Goal: Use online tool/utility: Utilize a website feature to perform a specific function

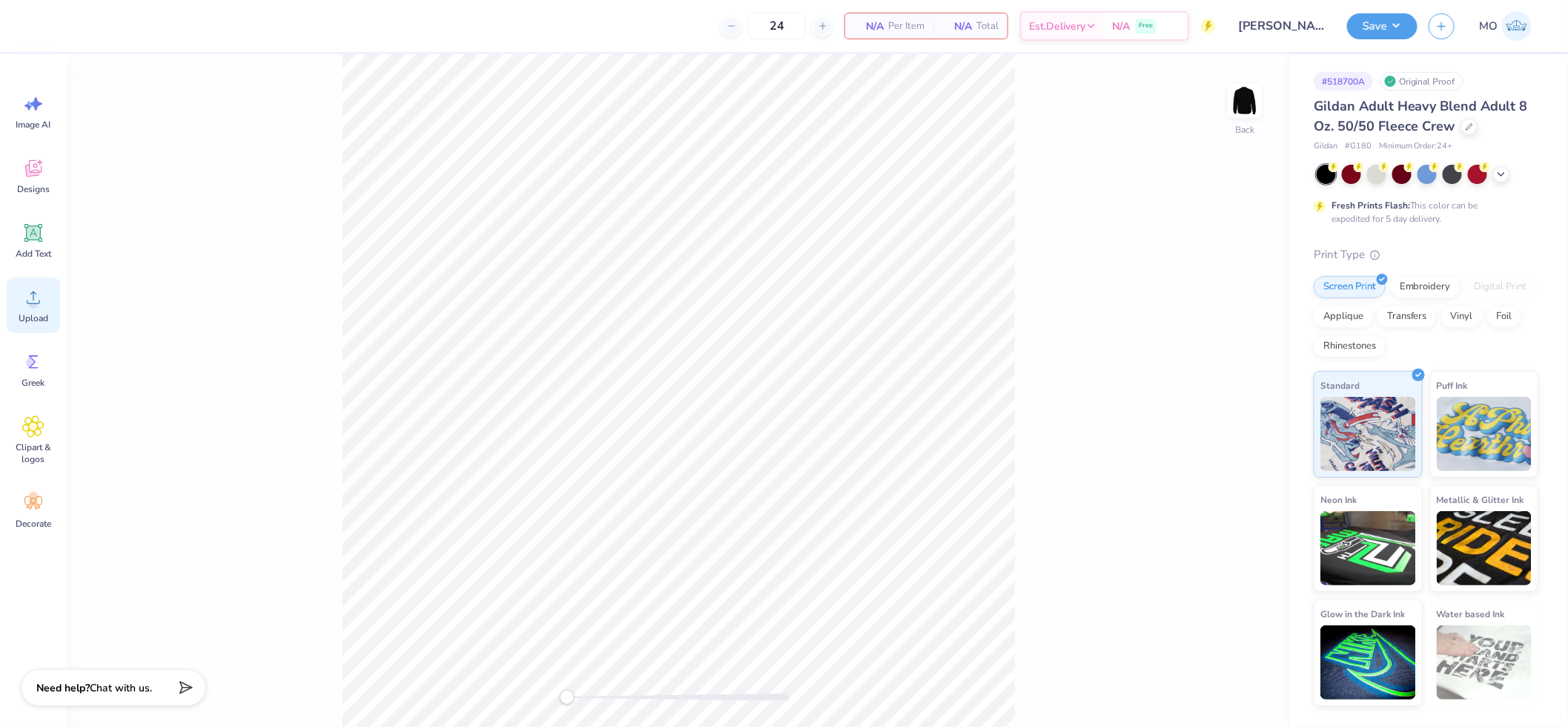
click at [31, 301] on circle at bounding box center [33, 303] width 11 height 11
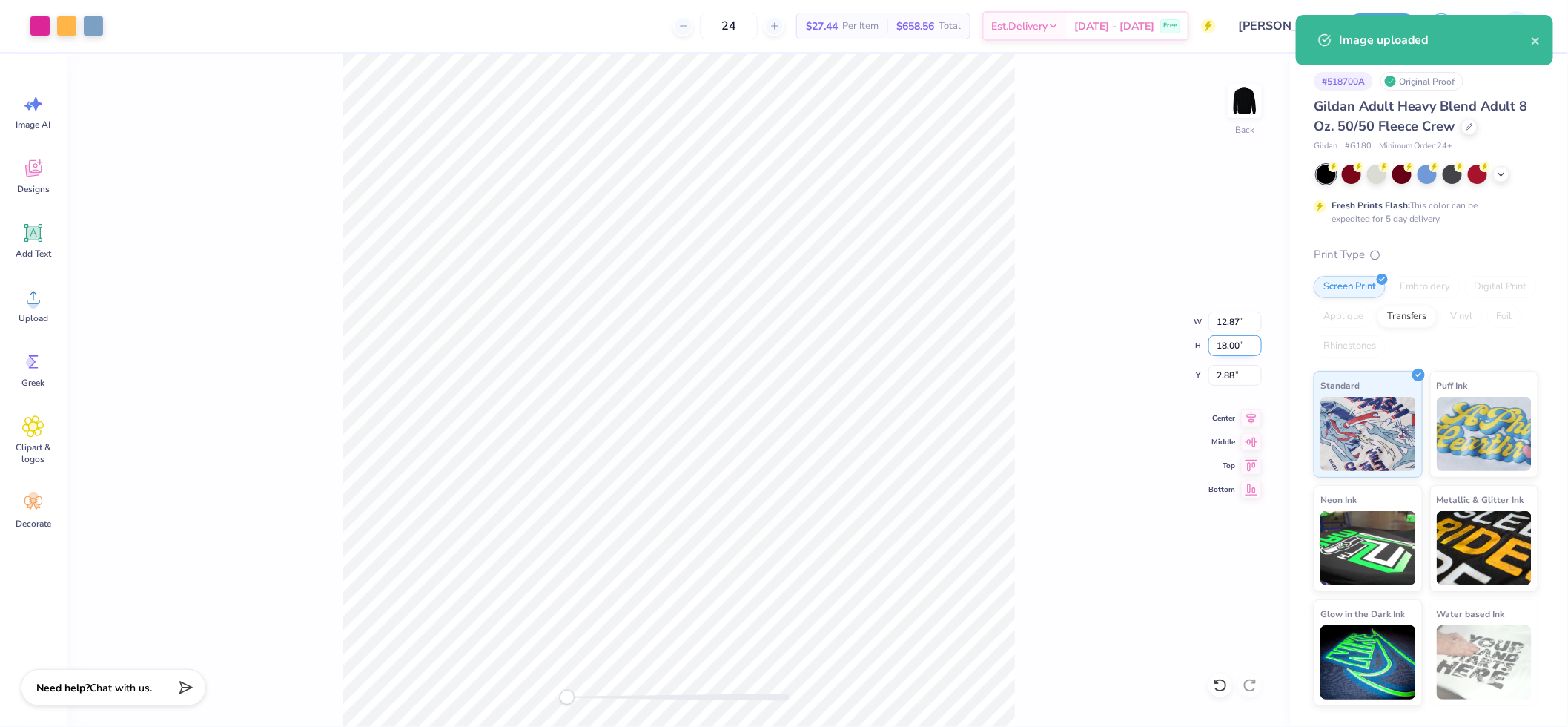
click at [1238, 345] on input "18.00" at bounding box center [1235, 345] width 53 height 21
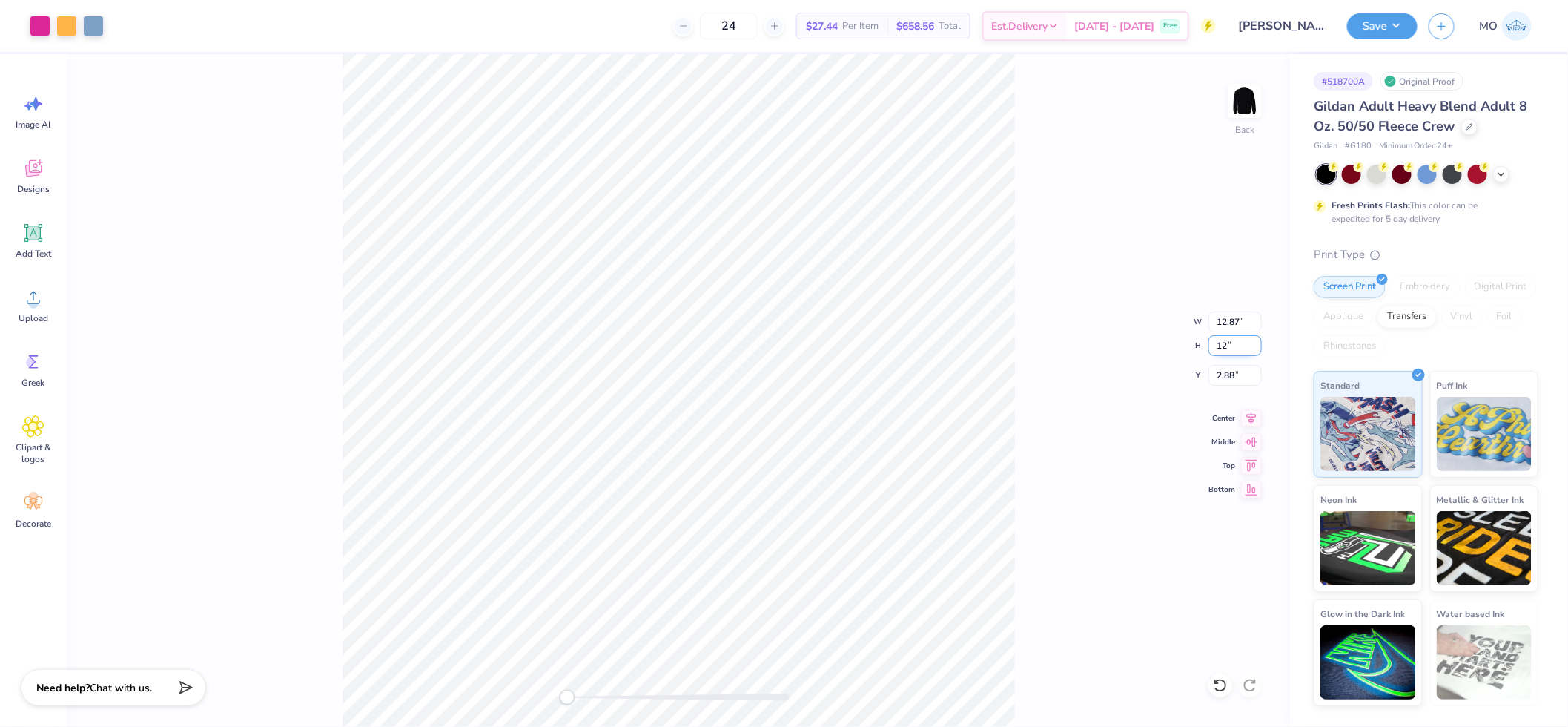
type input "12"
type input "8.58"
type input "12.00"
click at [1251, 412] on icon at bounding box center [1252, 416] width 10 height 12
click at [1242, 377] on input "5.87" at bounding box center [1235, 375] width 53 height 21
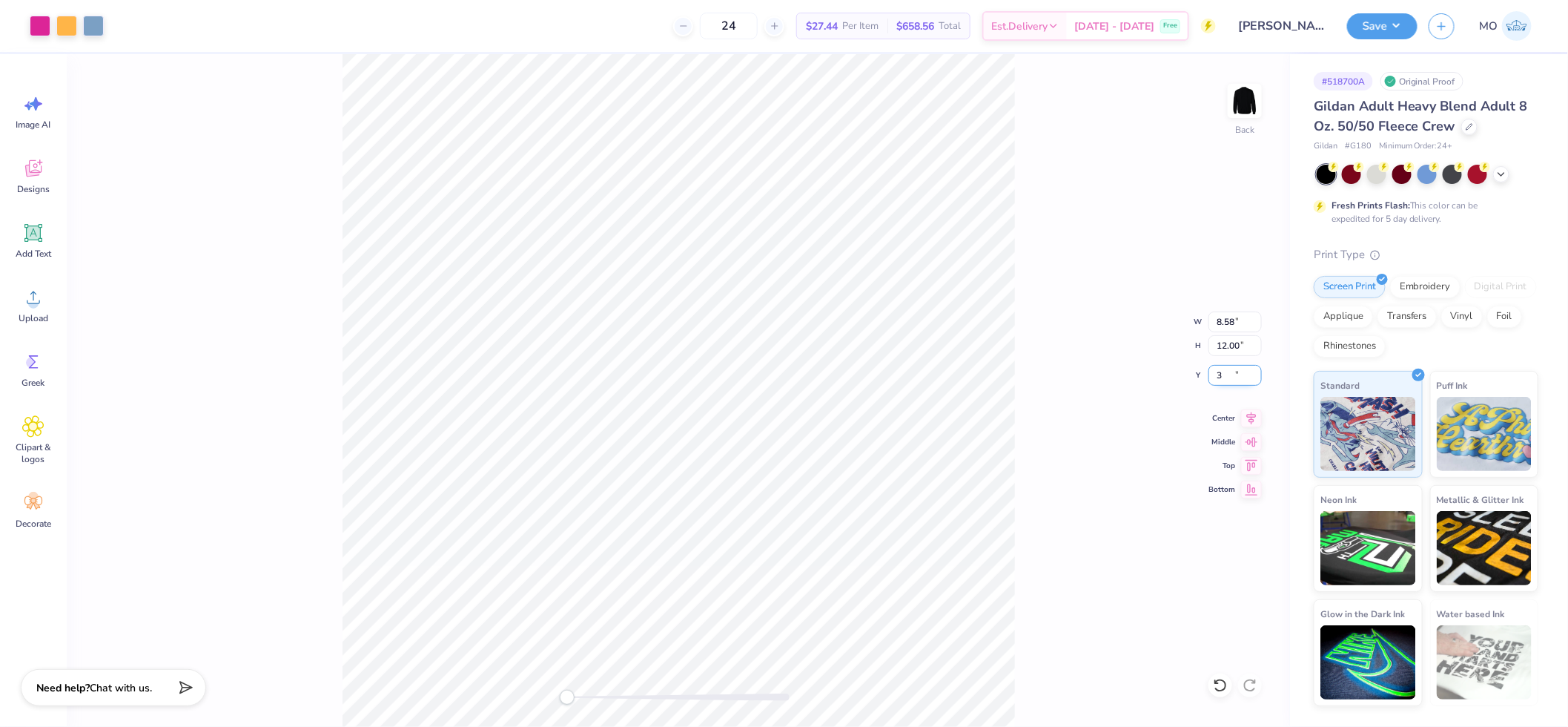
type input "3"
click at [1372, 30] on button "Save" at bounding box center [1382, 25] width 71 height 26
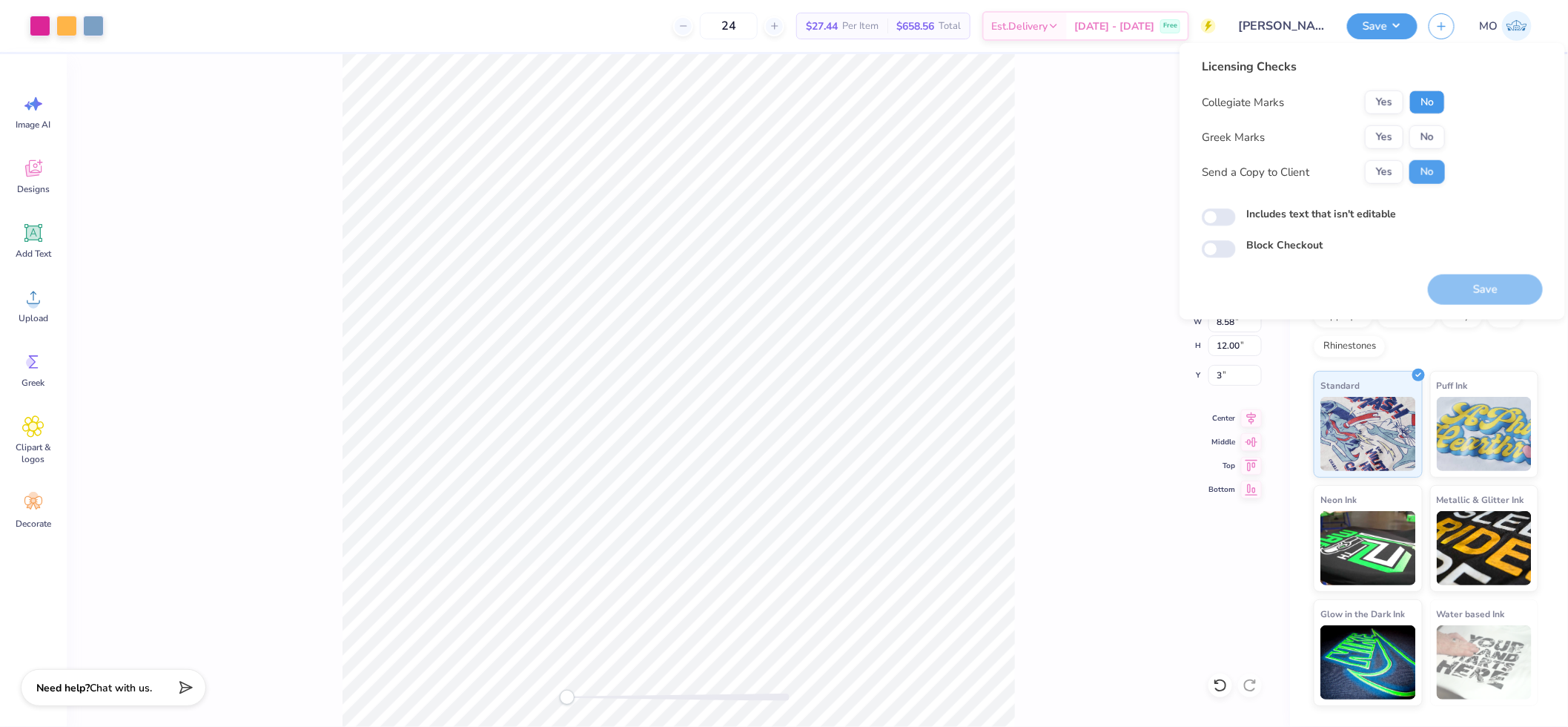
click at [1424, 103] on button "No" at bounding box center [1427, 102] width 35 height 24
click at [1425, 131] on button "No" at bounding box center [1427, 137] width 35 height 24
click at [1212, 219] on input "Includes text that isn't editable" at bounding box center [1219, 218] width 34 height 18
checkbox input "true"
click at [1468, 286] on button "Save" at bounding box center [1485, 289] width 115 height 30
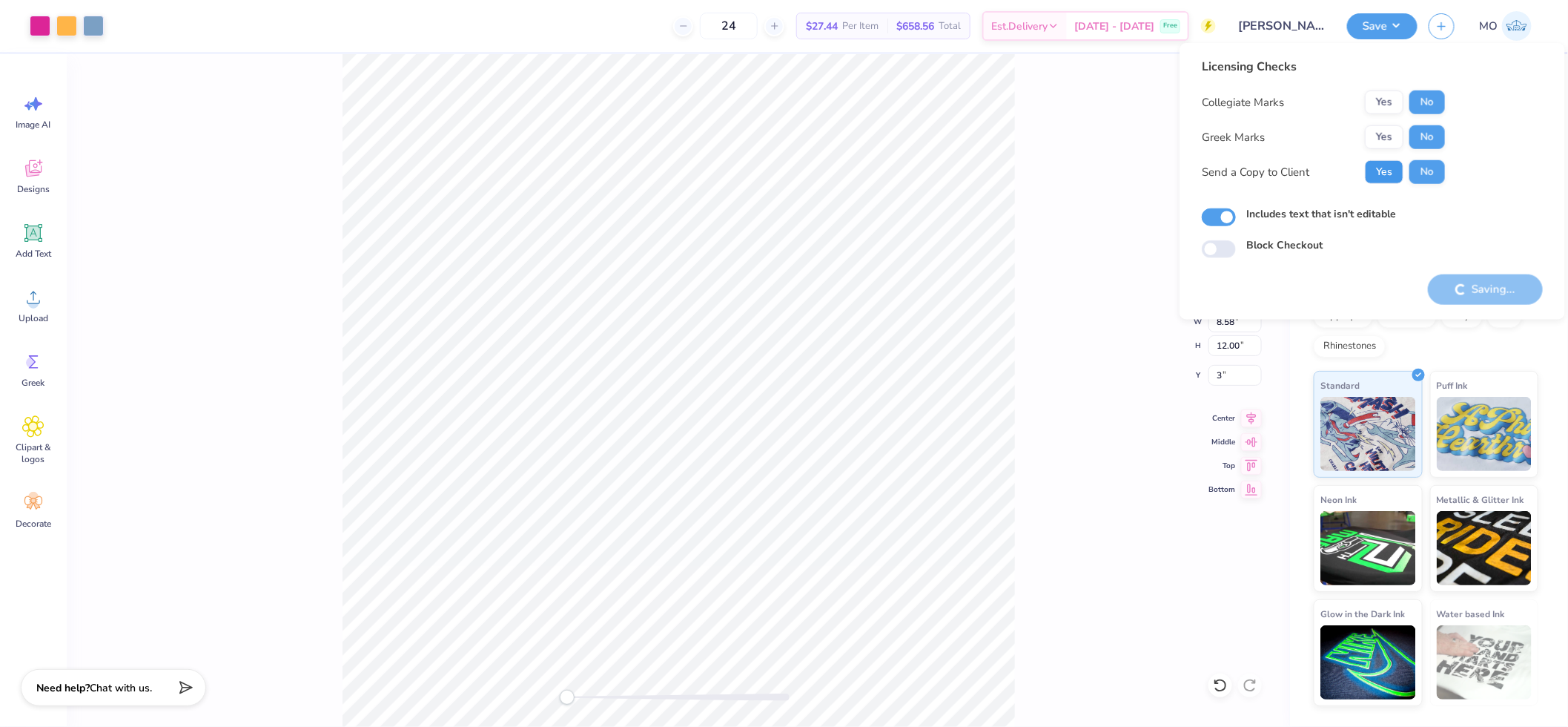
click at [1391, 172] on button "Yes" at bounding box center [1383, 172] width 39 height 24
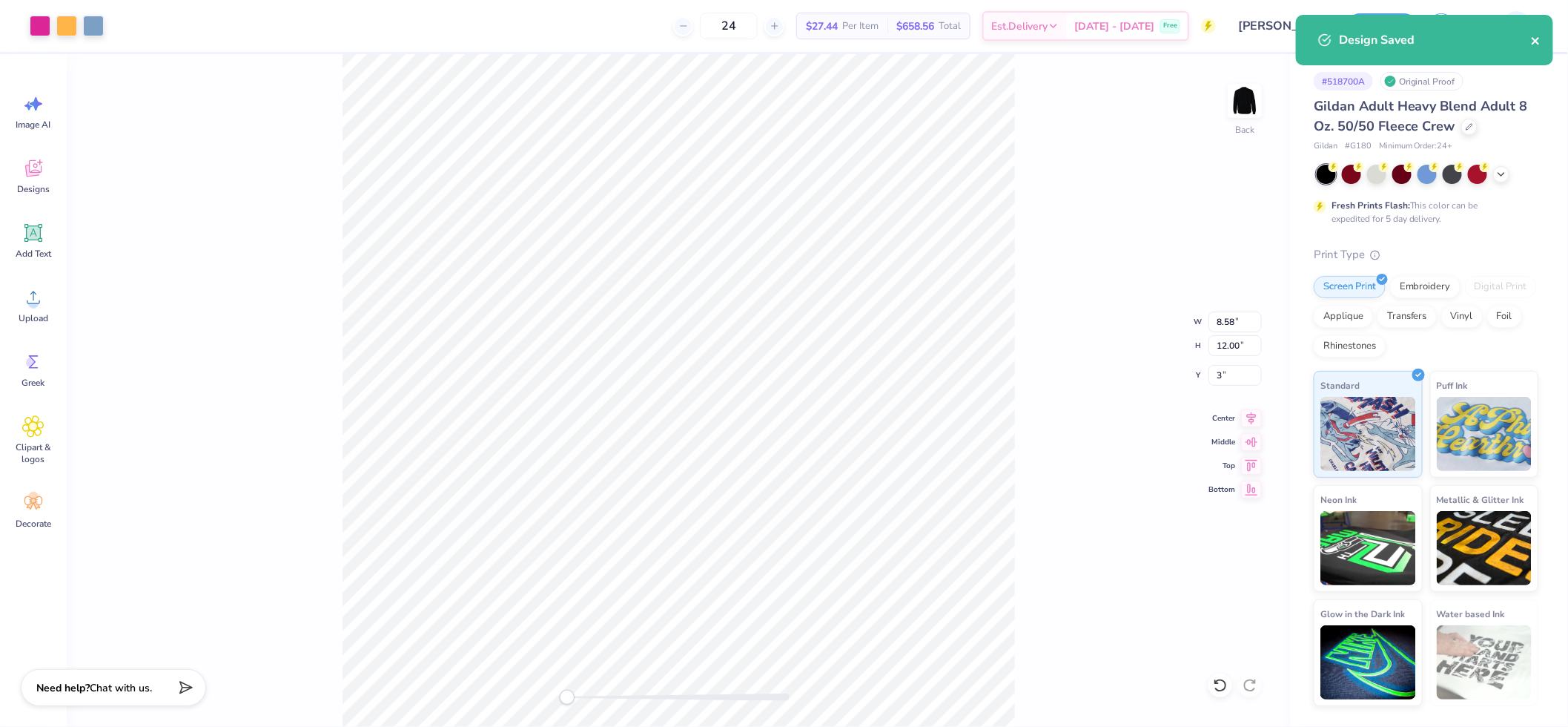
click at [1532, 43] on icon "close" at bounding box center [1536, 40] width 11 height 12
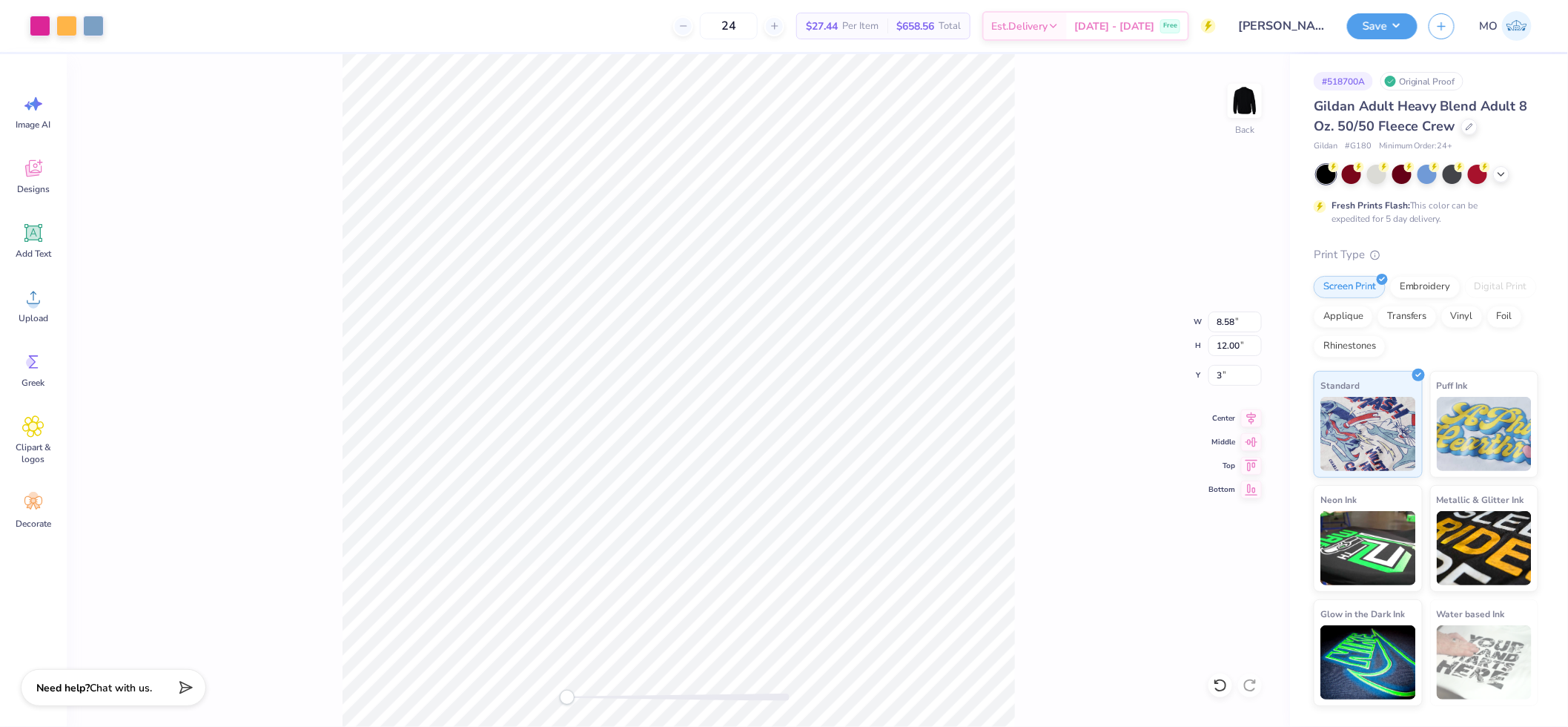
click at [1388, 23] on div "Design Saved" at bounding box center [1424, 45] width 264 height 67
click at [1390, 28] on button "Save" at bounding box center [1382, 25] width 71 height 26
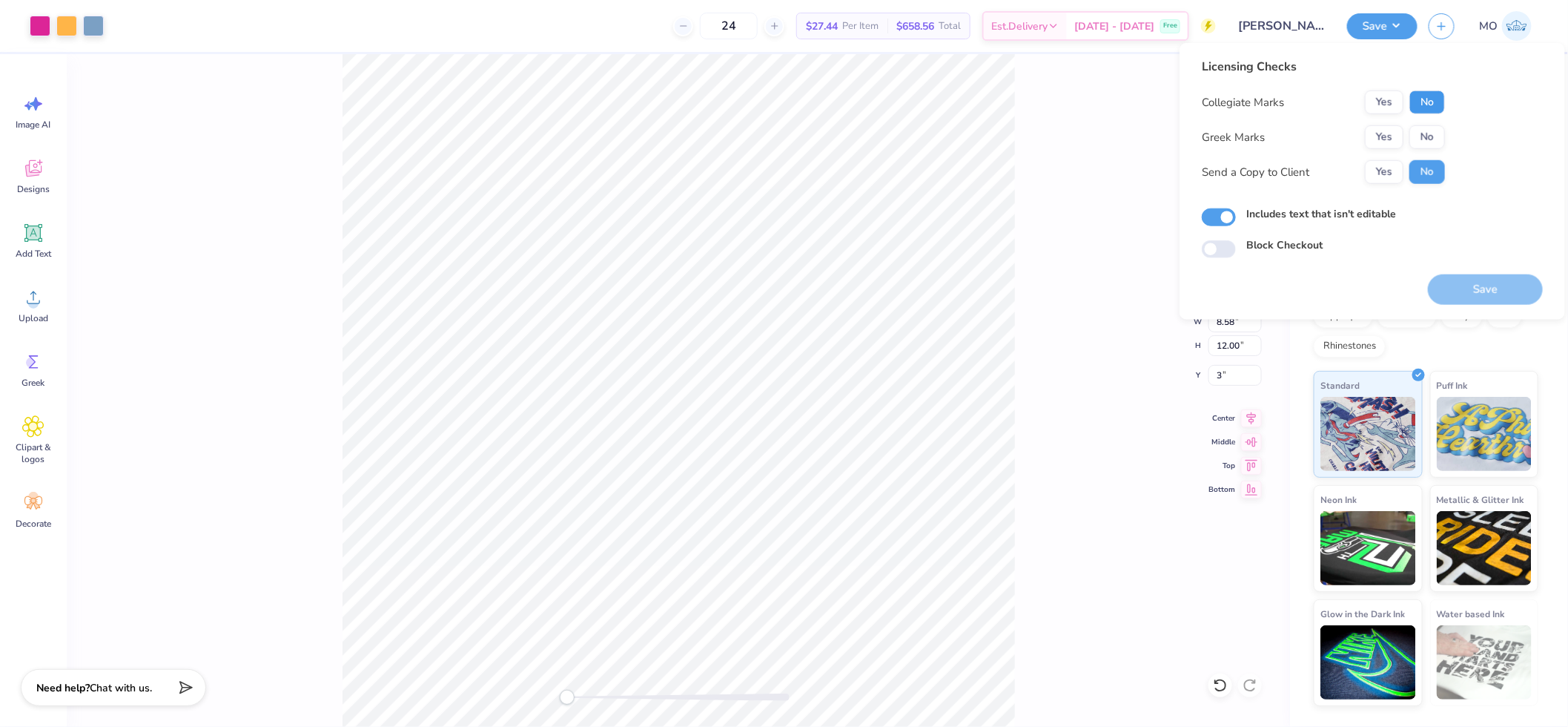
click at [1428, 107] on button "No" at bounding box center [1427, 102] width 35 height 24
click at [1421, 132] on button "No" at bounding box center [1427, 137] width 35 height 24
click at [1382, 168] on button "Yes" at bounding box center [1383, 172] width 39 height 24
click at [1476, 282] on button "Save" at bounding box center [1485, 289] width 115 height 30
